Goal: Information Seeking & Learning: Find specific page/section

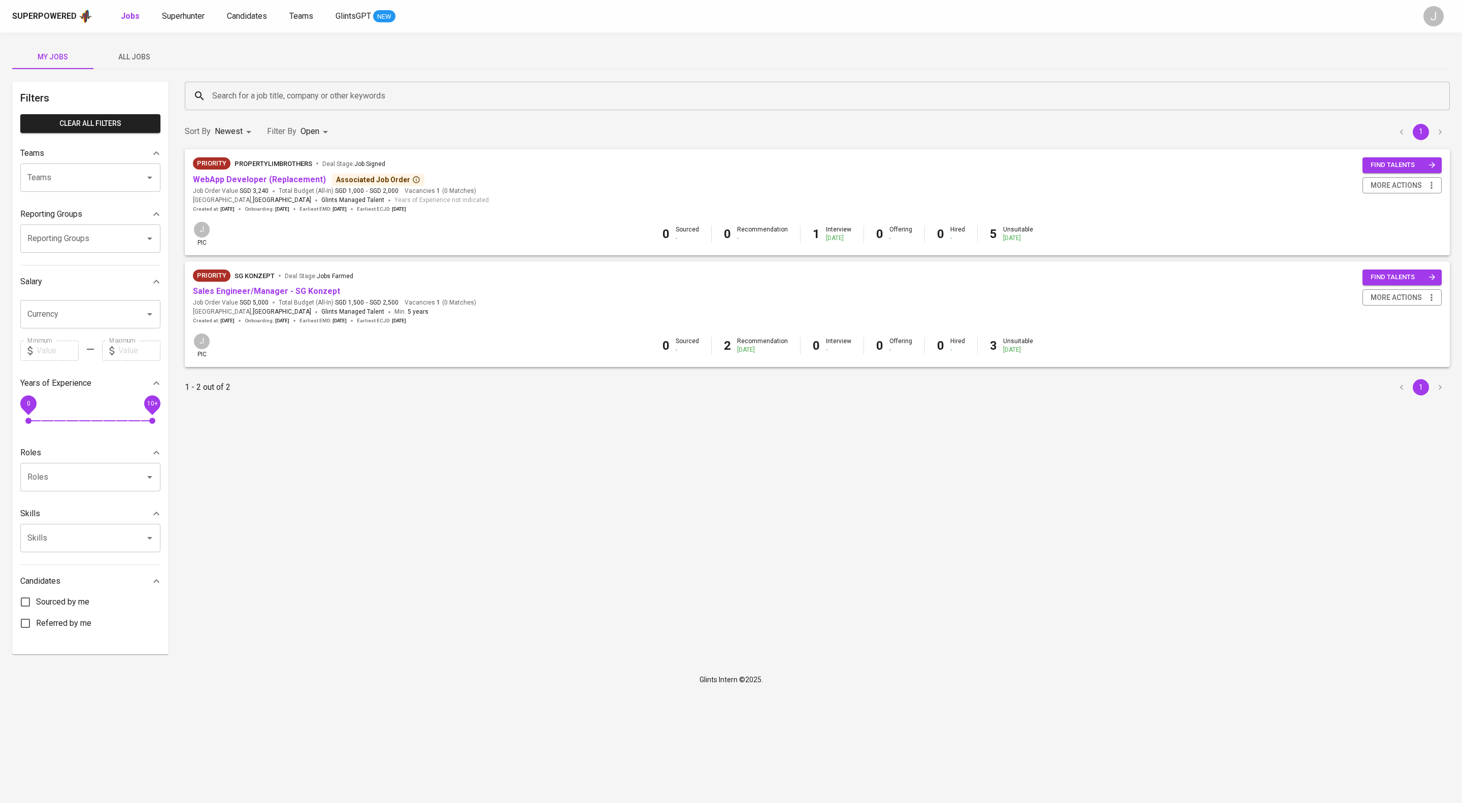
click at [273, 182] on span "WebApp Developer (Replacement)" at bounding box center [259, 180] width 133 height 12
click at [274, 184] on link "WebApp Developer (Replacement)" at bounding box center [259, 180] width 133 height 10
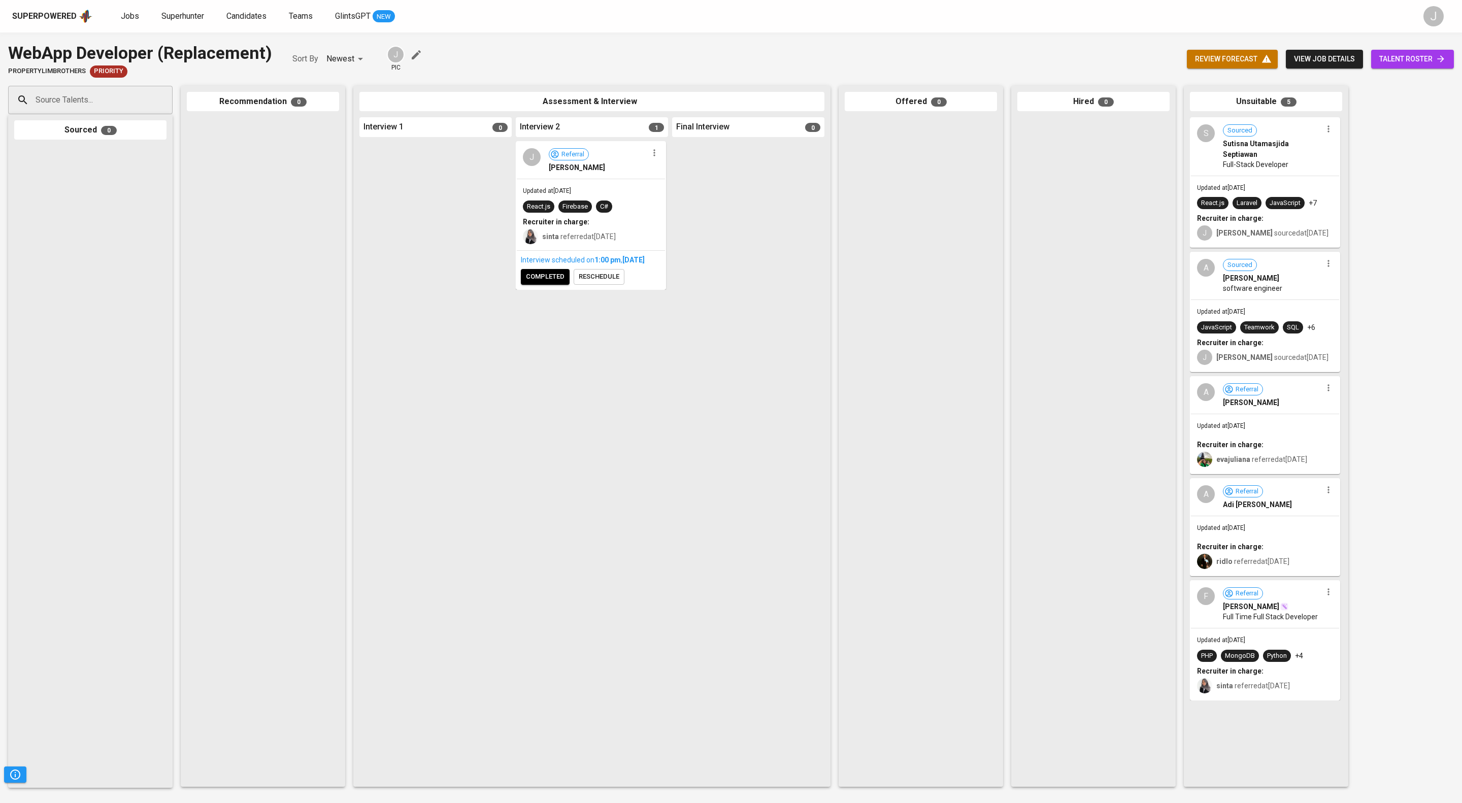
click at [261, 296] on div at bounding box center [263, 449] width 152 height 664
click at [204, 15] on span "Superhunter" at bounding box center [182, 16] width 43 height 10
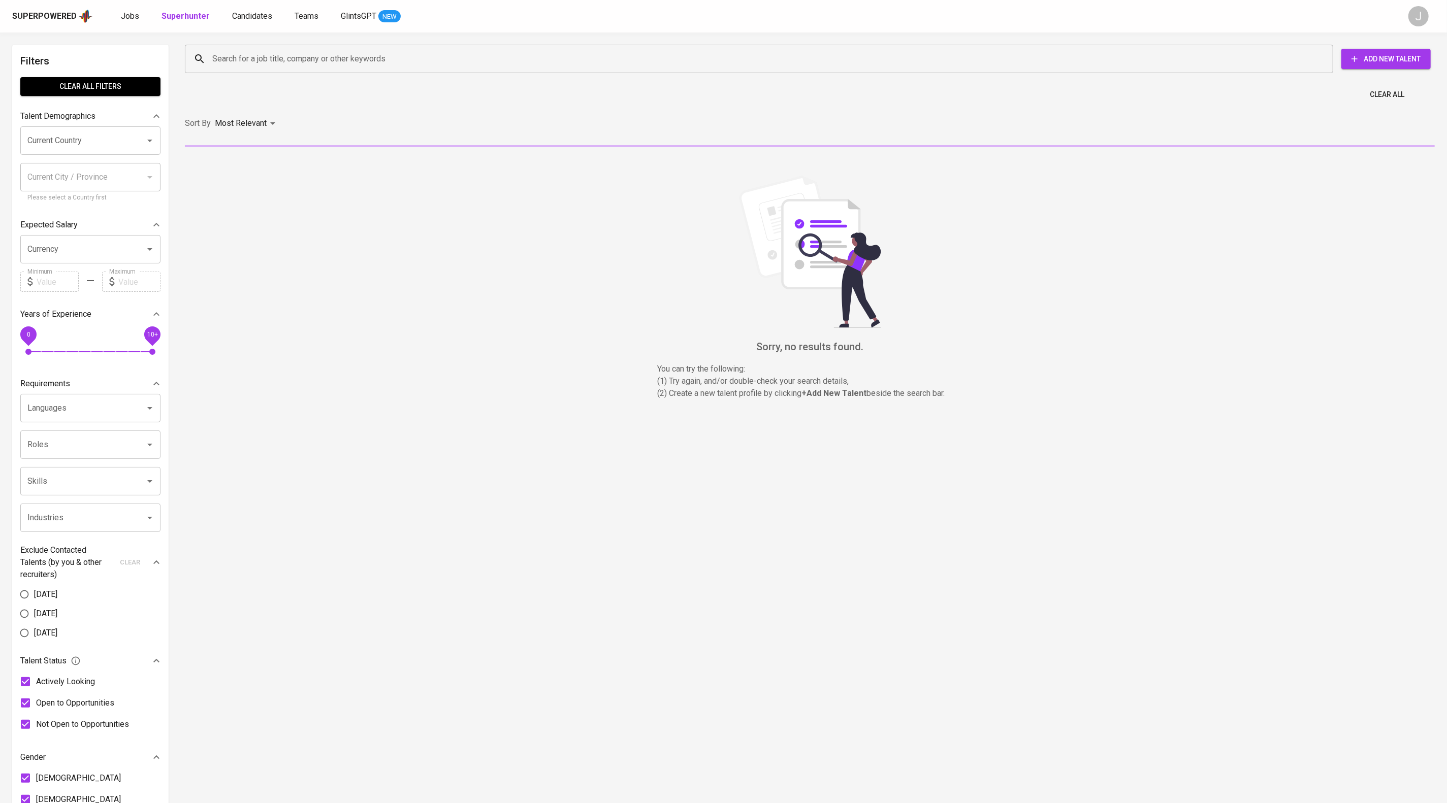
click at [371, 62] on input "Search for a job title, company or other keywords" at bounding box center [761, 58] width 1103 height 19
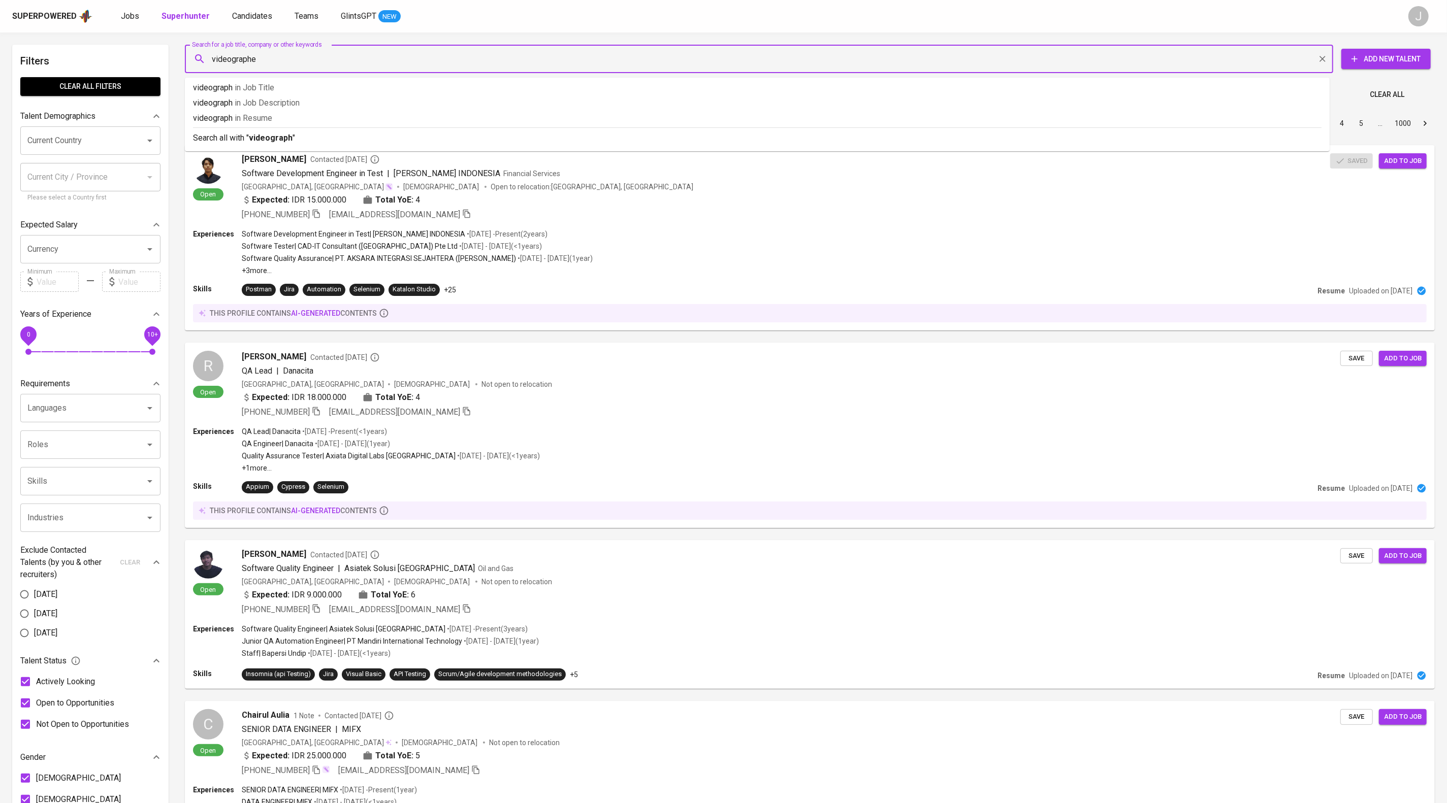
type input "videographer"
click at [432, 144] on p "Search all with " videographer "" at bounding box center [757, 138] width 1128 height 12
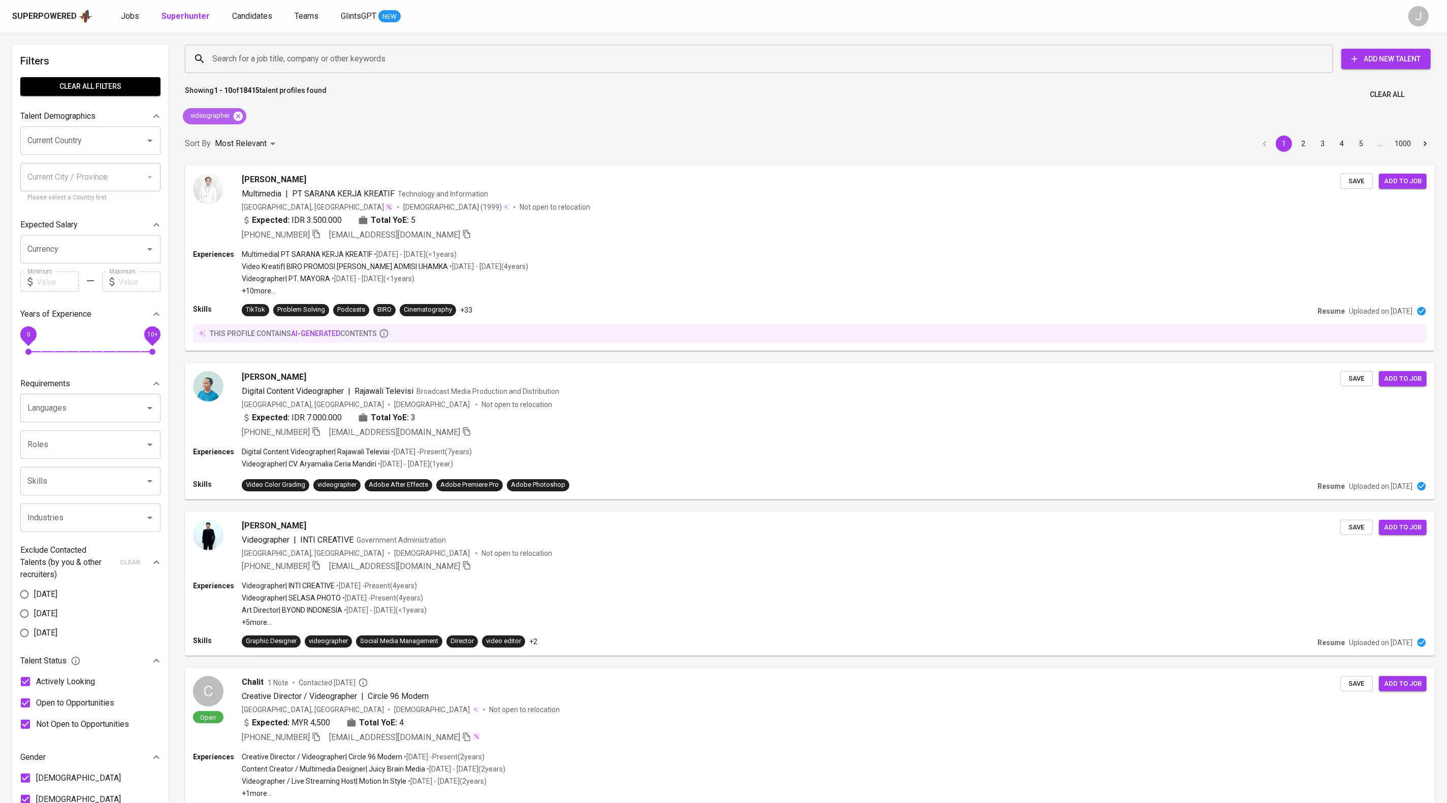
click at [243, 120] on icon at bounding box center [238, 115] width 9 height 9
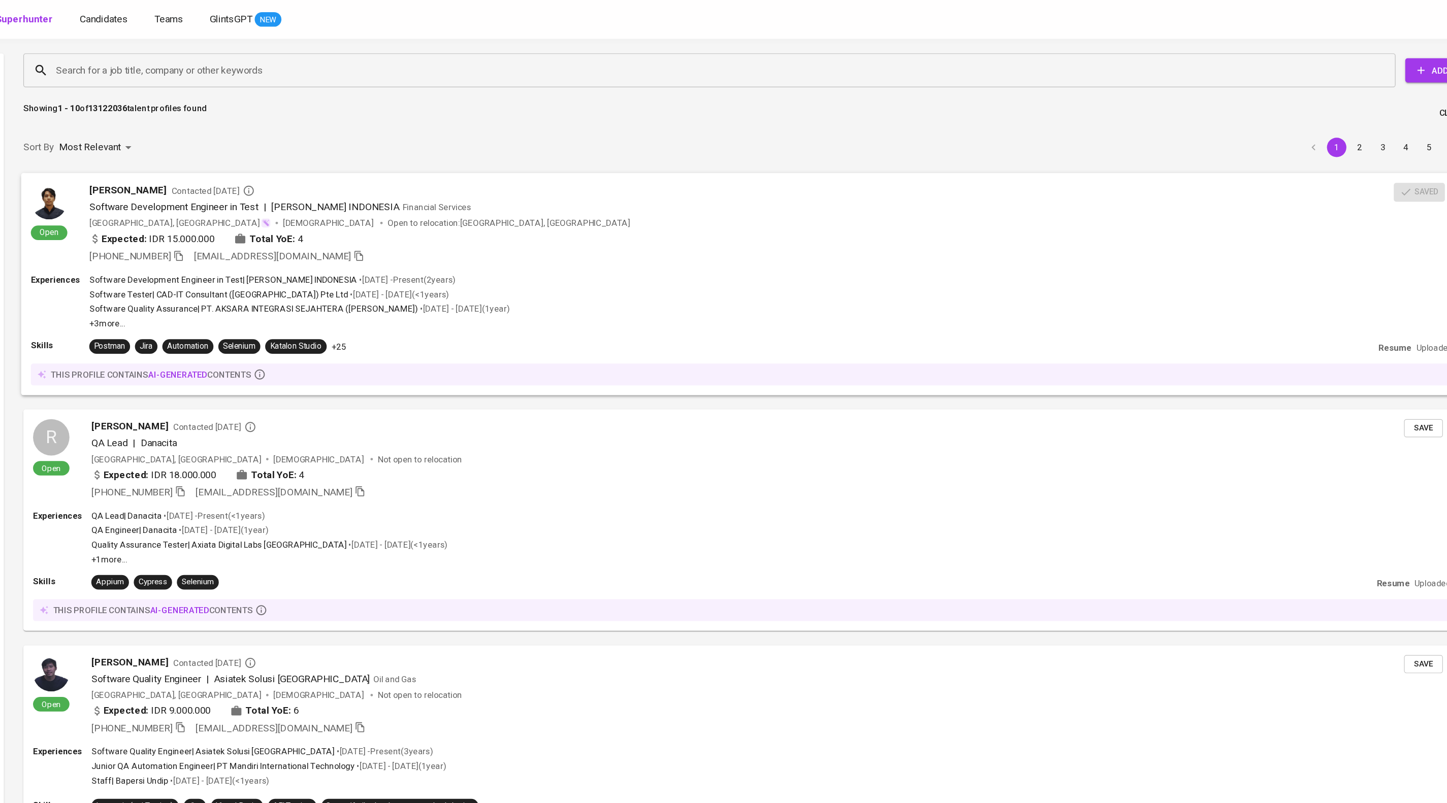
click at [843, 208] on div "Expected: IDR 15.000.000 Total YoE: 4" at bounding box center [785, 200] width 1091 height 15
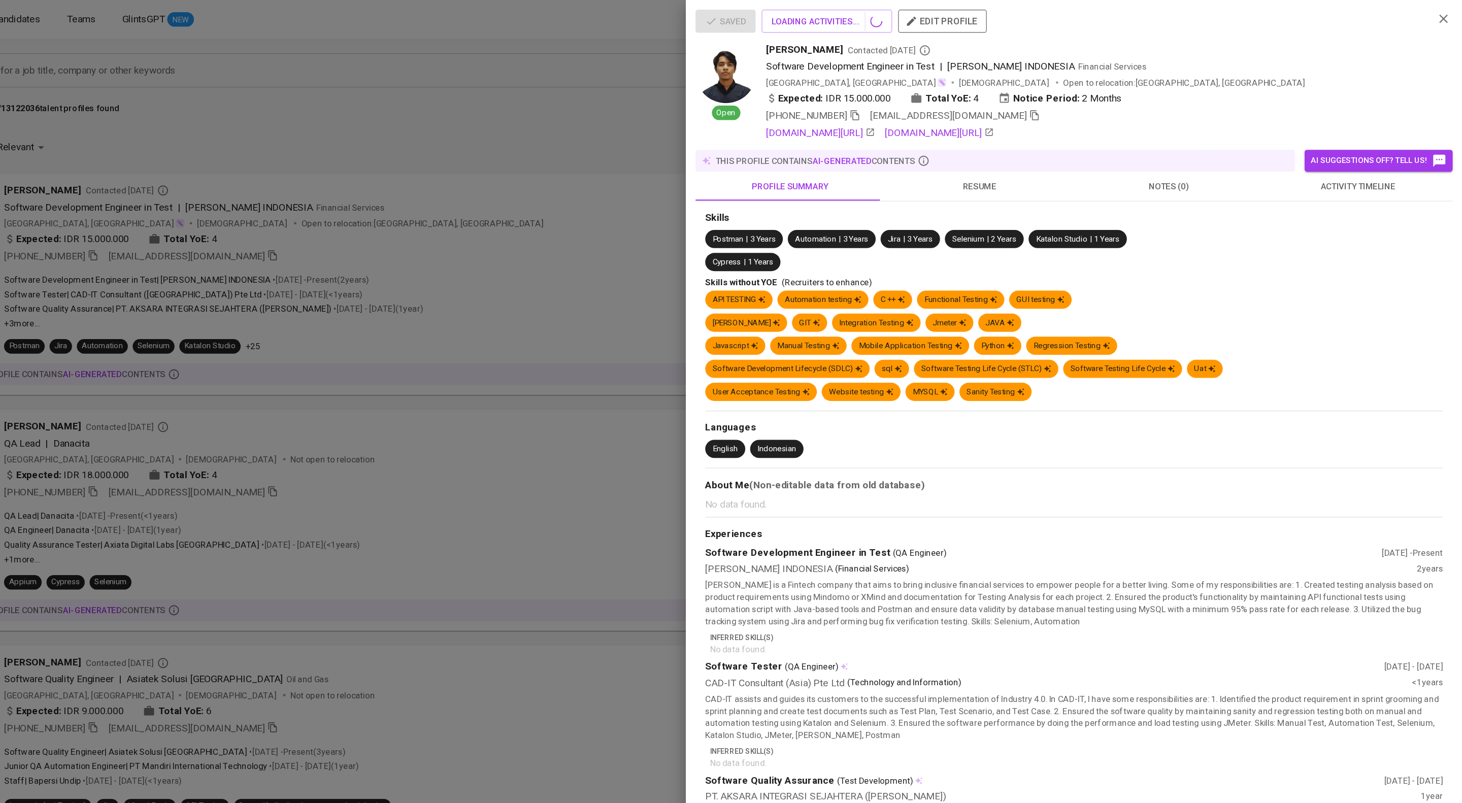
click at [1355, 162] on span "activity timeline" at bounding box center [1375, 156] width 146 height 13
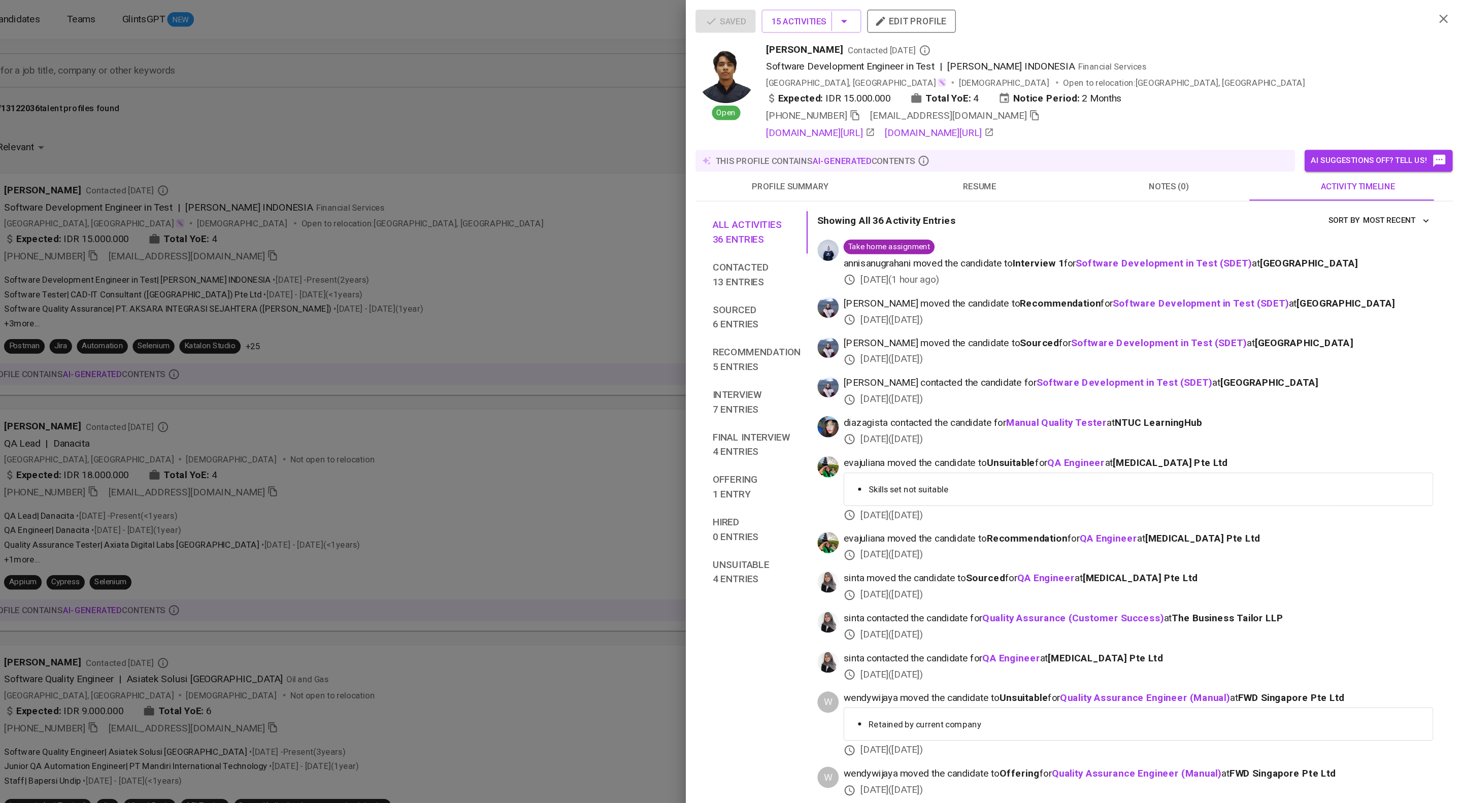
click at [641, 290] on div at bounding box center [731, 401] width 1462 height 803
